Goal: Task Accomplishment & Management: Manage account settings

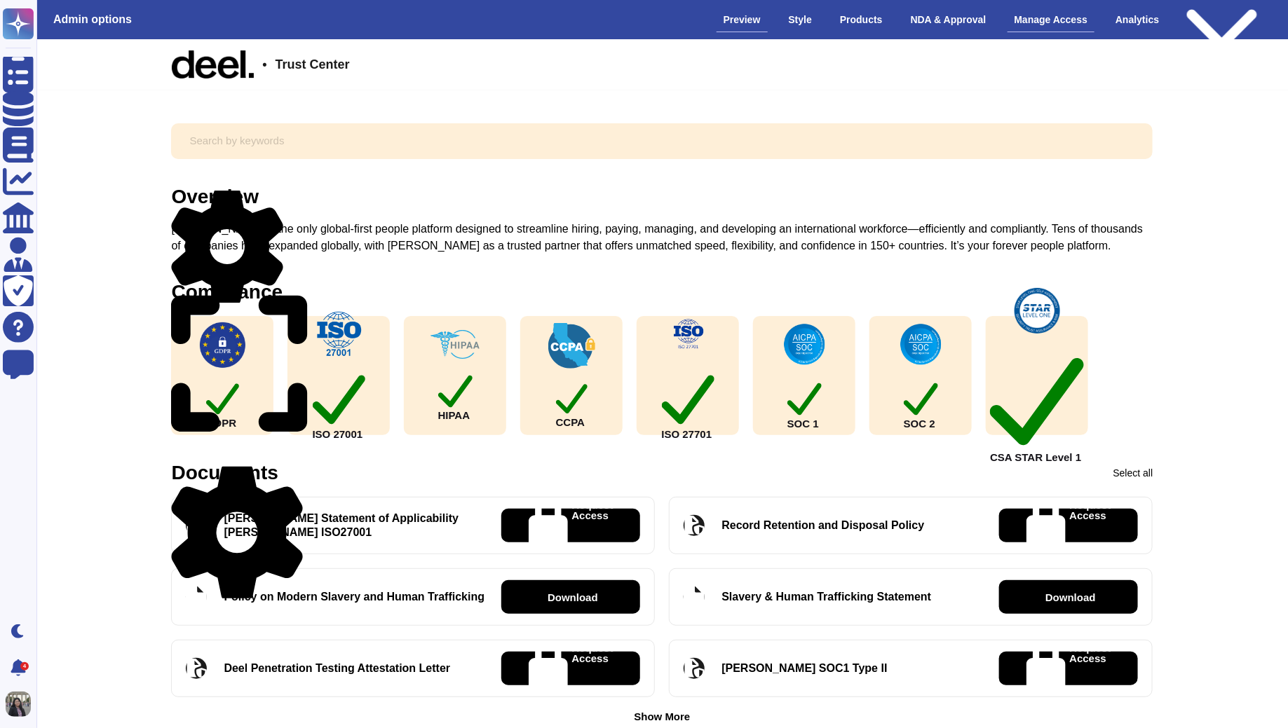
click at [1032, 16] on div "Manage Access" at bounding box center [1051, 20] width 88 height 25
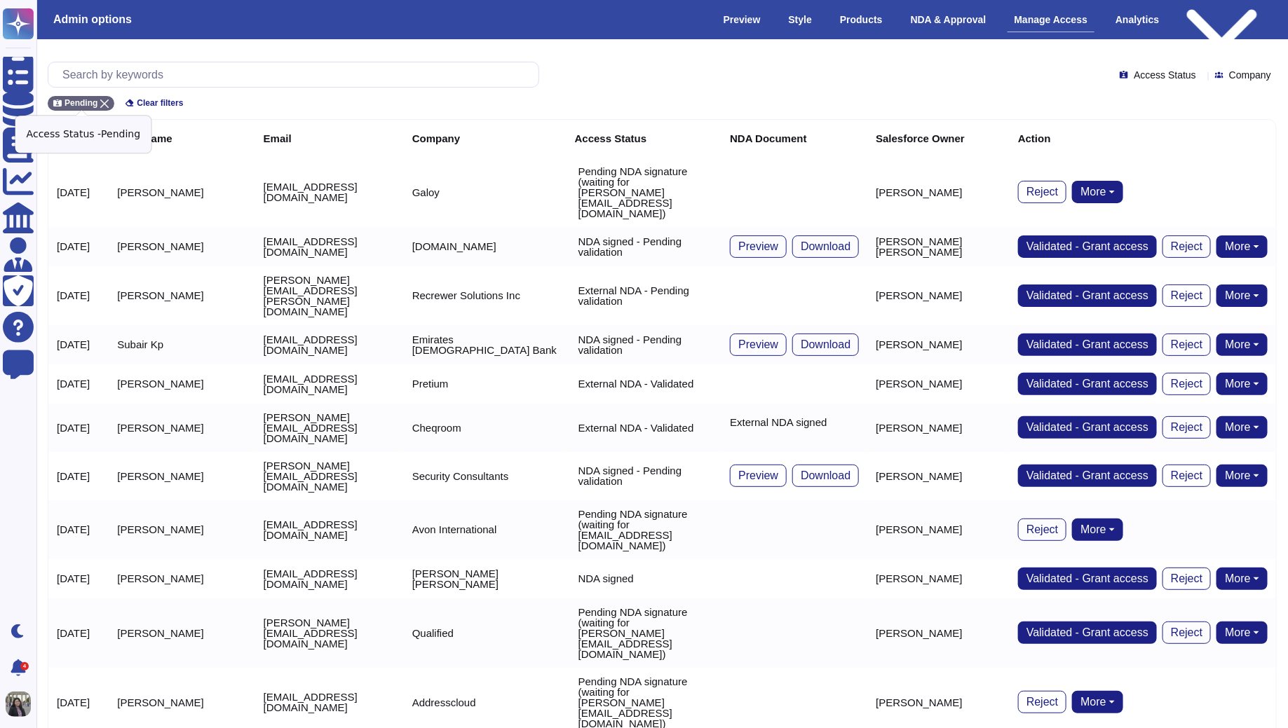
click at [104, 97] on div "Pending" at bounding box center [81, 103] width 67 height 15
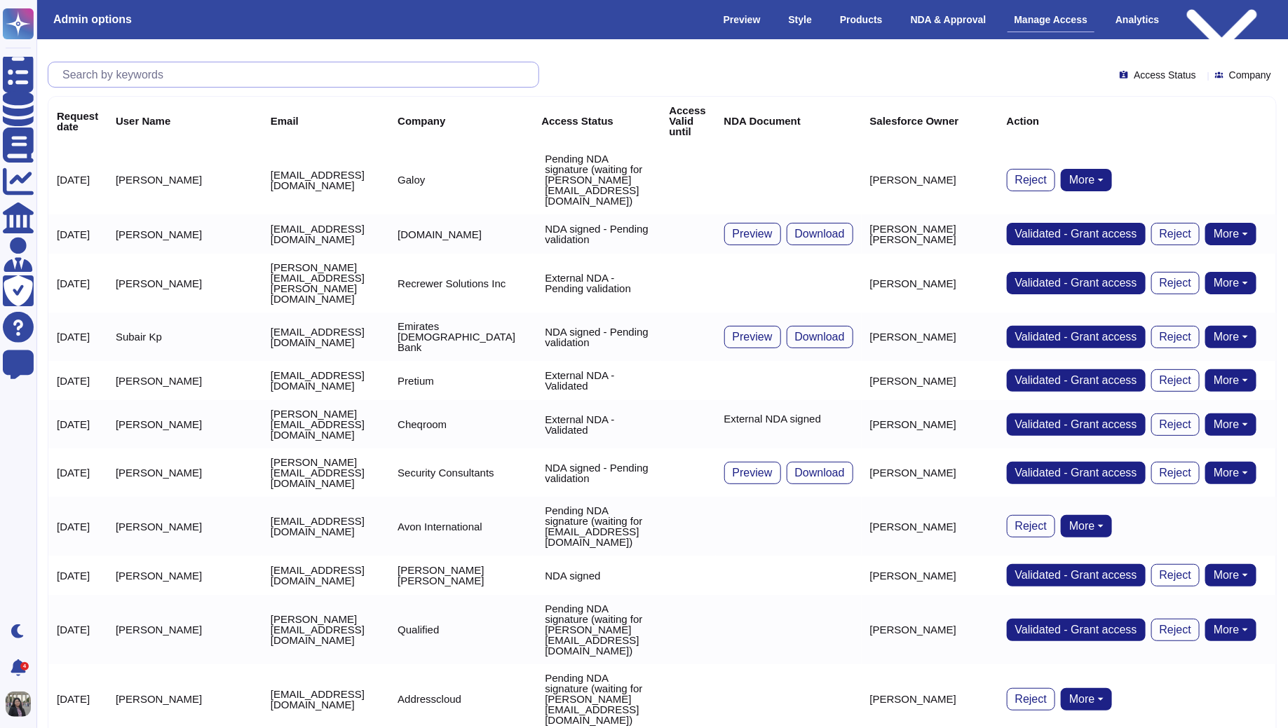
click at [131, 74] on input "text" at bounding box center [296, 74] width 483 height 25
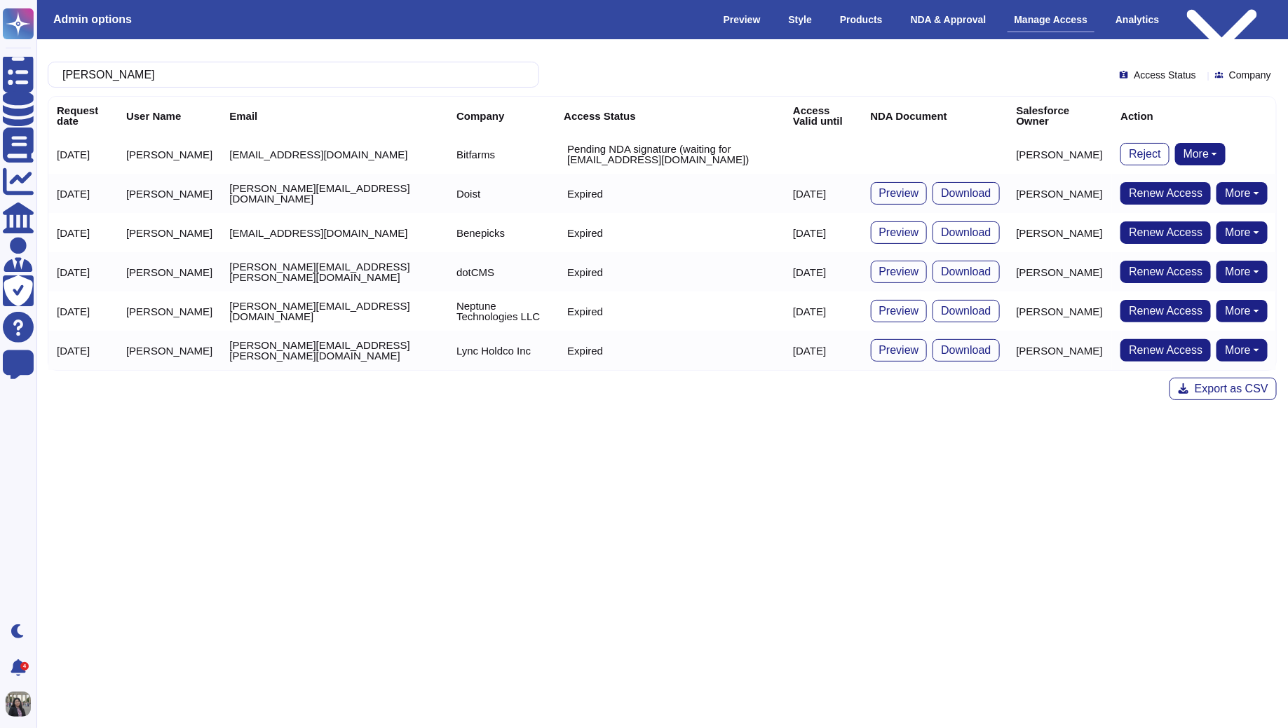
type input "[PERSON_NAME]"
